Goal: Find specific page/section: Find specific page/section

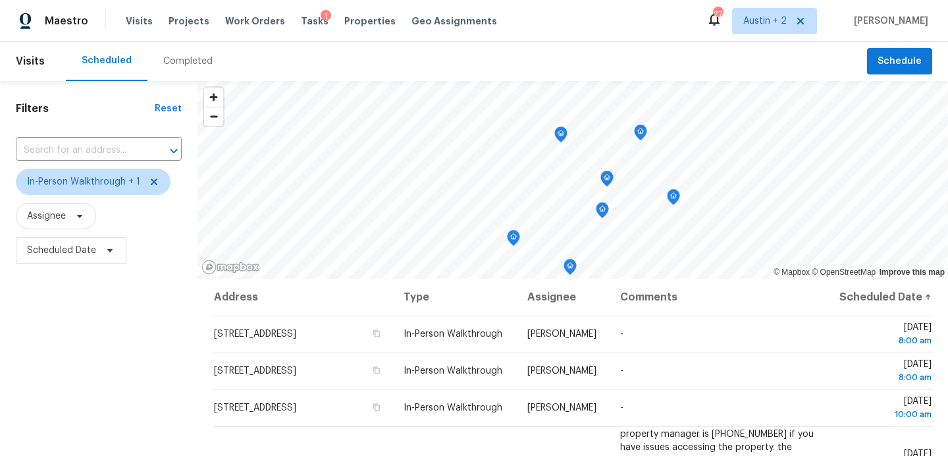
scroll to position [187, 0]
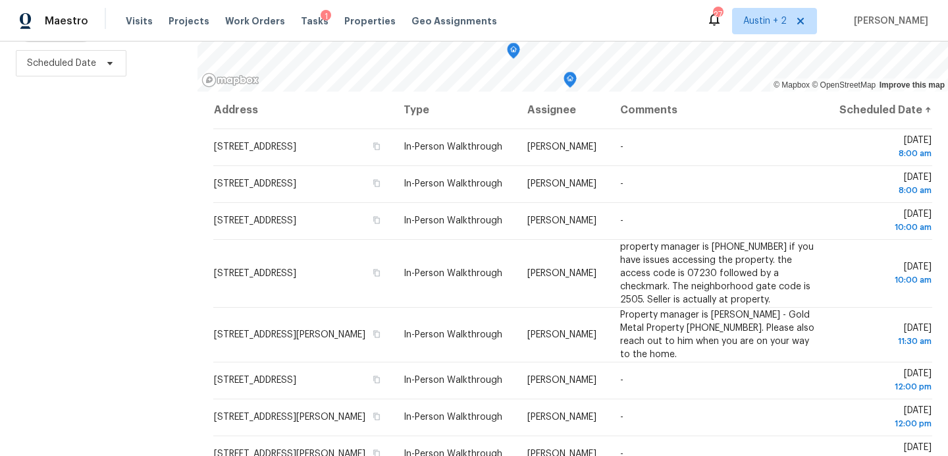
click at [148, 26] on div "Visits Projects Work Orders Tasks 1 Properties Geo Assignments" at bounding box center [319, 21] width 387 height 26
click at [146, 26] on span "Visits" at bounding box center [139, 20] width 27 height 13
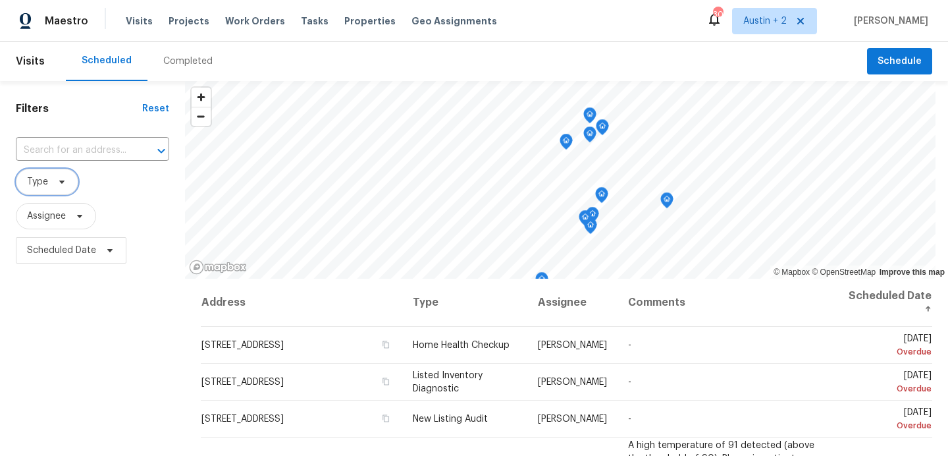
click at [68, 178] on span "Type" at bounding box center [47, 182] width 63 height 26
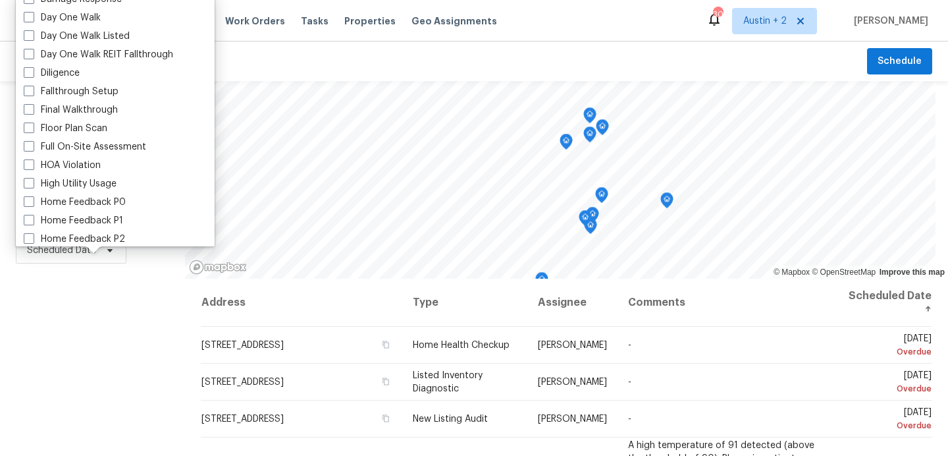
scroll to position [223, 0]
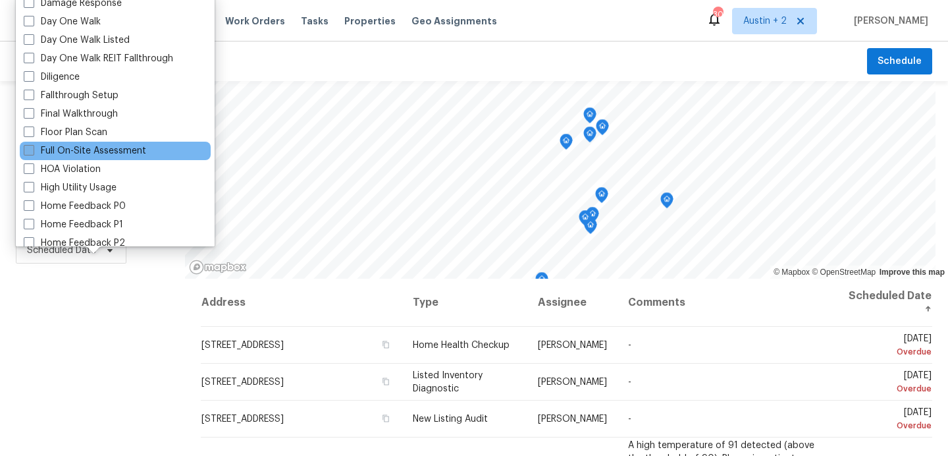
click at [92, 154] on label "Full On-Site Assessment" at bounding box center [85, 150] width 122 height 13
click at [32, 153] on input "Full On-Site Assessment" at bounding box center [28, 148] width 9 height 9
checkbox input "true"
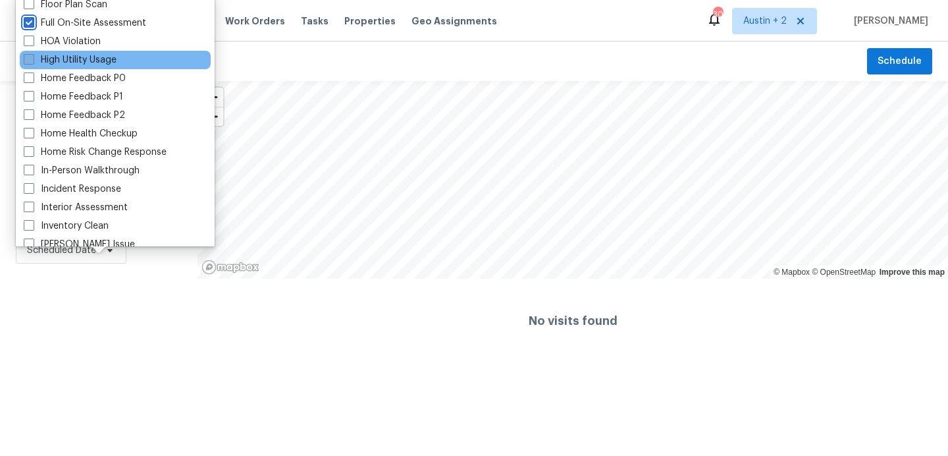
scroll to position [367, 0]
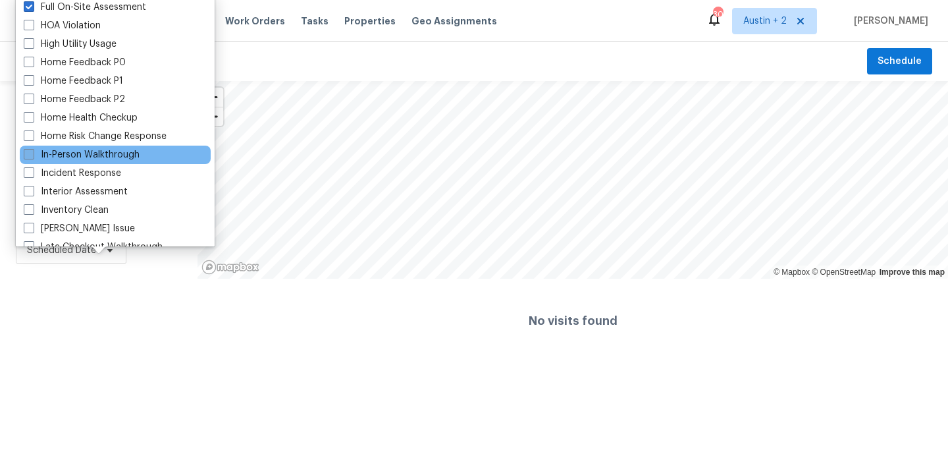
click at [103, 155] on label "In-Person Walkthrough" at bounding box center [82, 154] width 116 height 13
click at [32, 155] on input "In-Person Walkthrough" at bounding box center [28, 152] width 9 height 9
checkbox input "true"
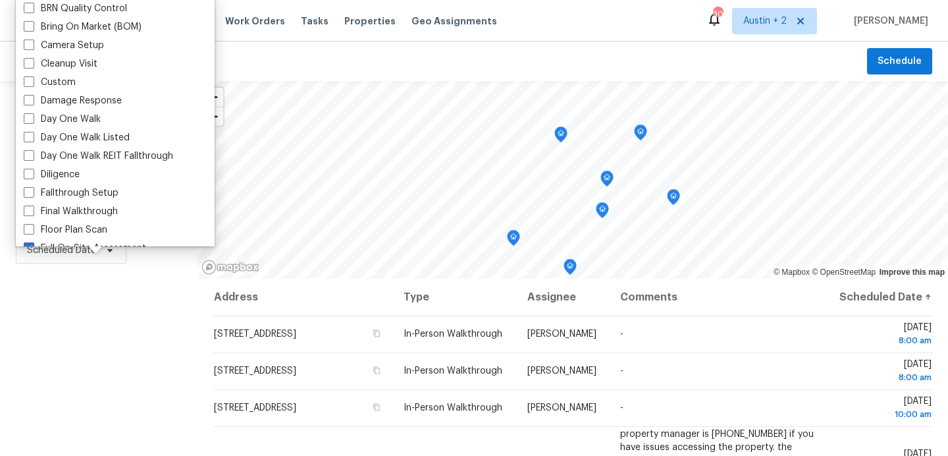
scroll to position [124, 0]
click at [83, 176] on div "Diligence" at bounding box center [115, 176] width 191 height 18
click at [71, 176] on label "Diligence" at bounding box center [52, 175] width 56 height 13
click at [32, 176] on input "Diligence" at bounding box center [28, 173] width 9 height 9
checkbox input "true"
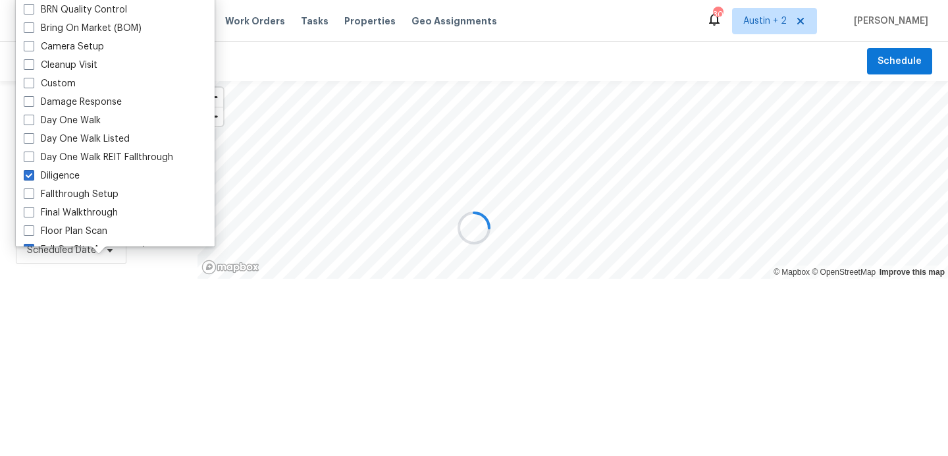
click at [113, 363] on div "Filters Reset ​ Full On-Site Assessment + 2 Assignee Scheduled Date" at bounding box center [99, 222] width 198 height 282
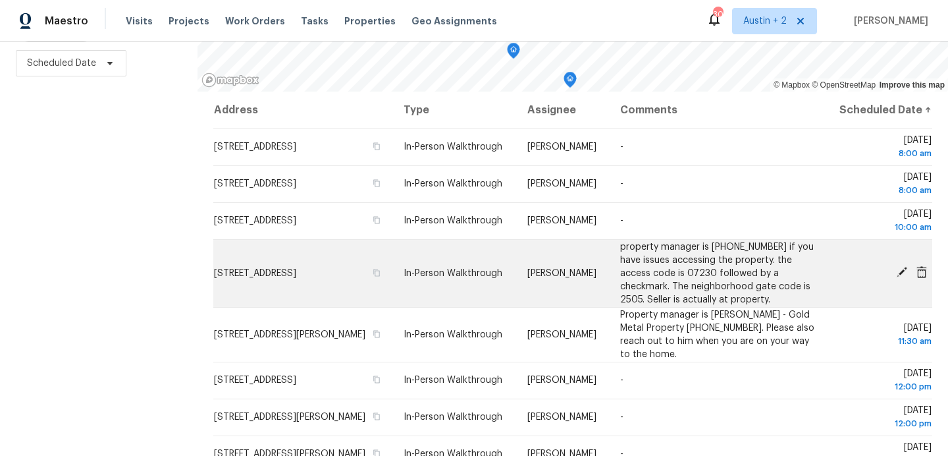
scroll to position [504, 0]
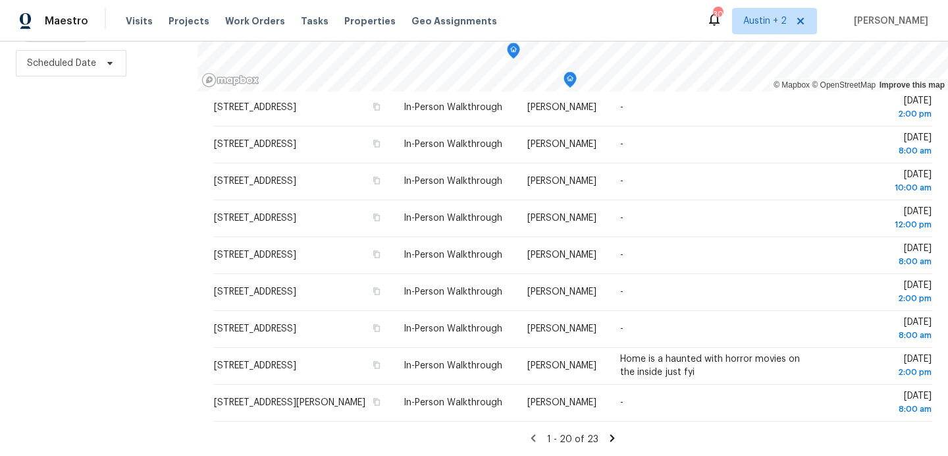
click at [610, 437] on icon at bounding box center [612, 437] width 5 height 7
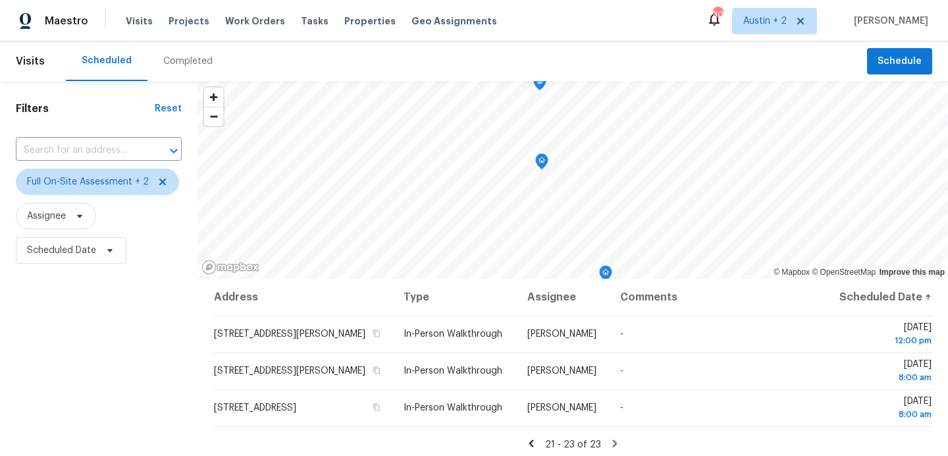
scroll to position [165, 0]
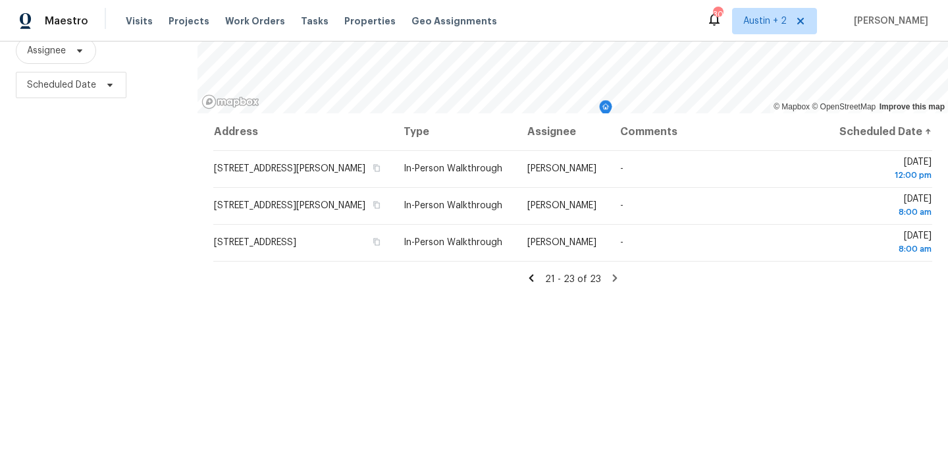
click at [533, 281] on icon at bounding box center [531, 277] width 5 height 7
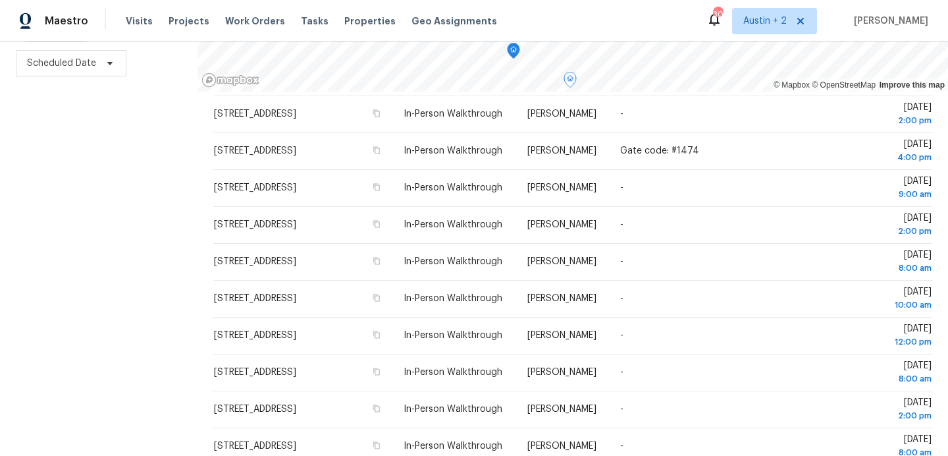
scroll to position [321, 0]
